Goal: Task Accomplishment & Management: Manage account settings

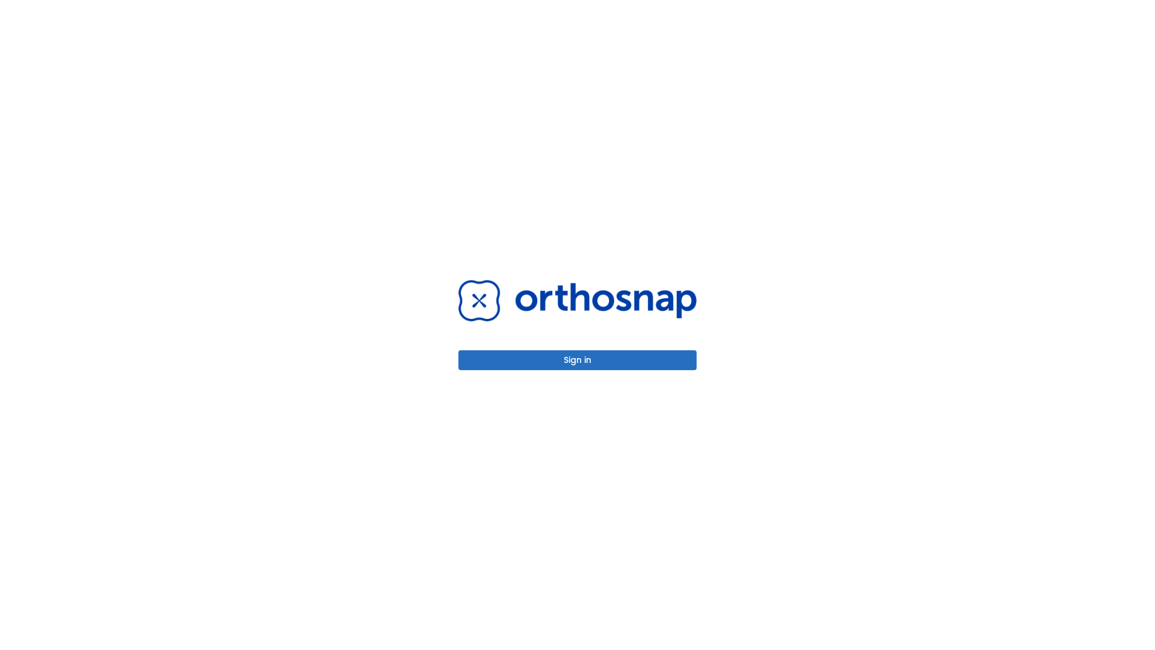
click at [578, 360] on button "Sign in" at bounding box center [577, 360] width 238 height 20
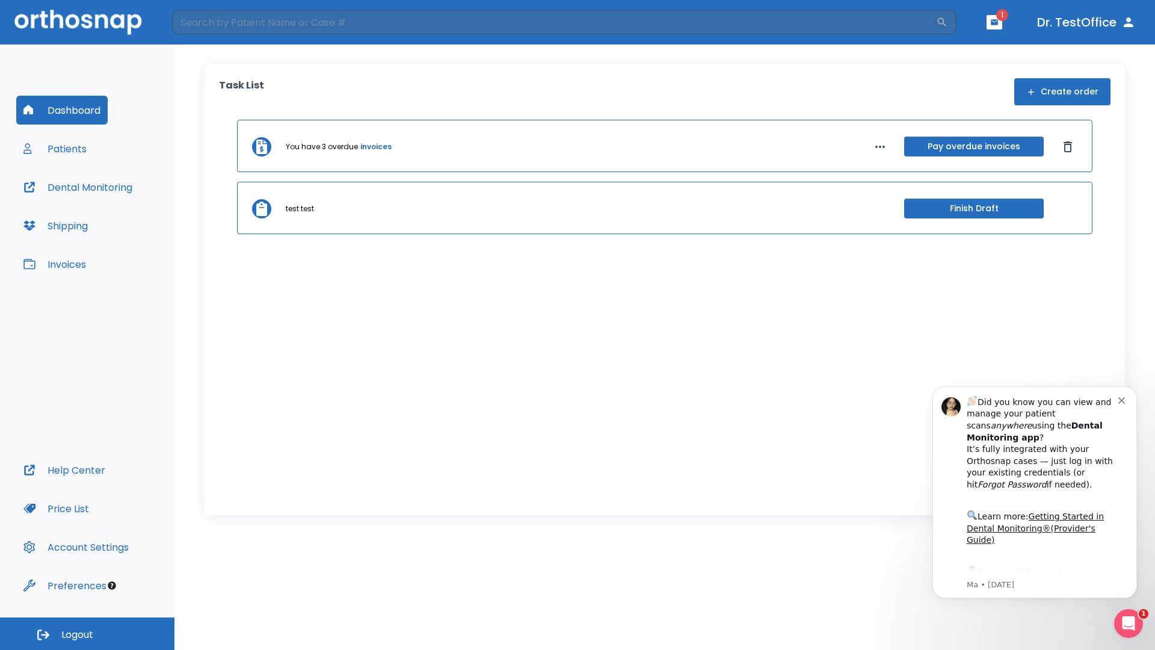
click at [87, 634] on span "Logout" at bounding box center [77, 634] width 32 height 13
